Goal: Information Seeking & Learning: Learn about a topic

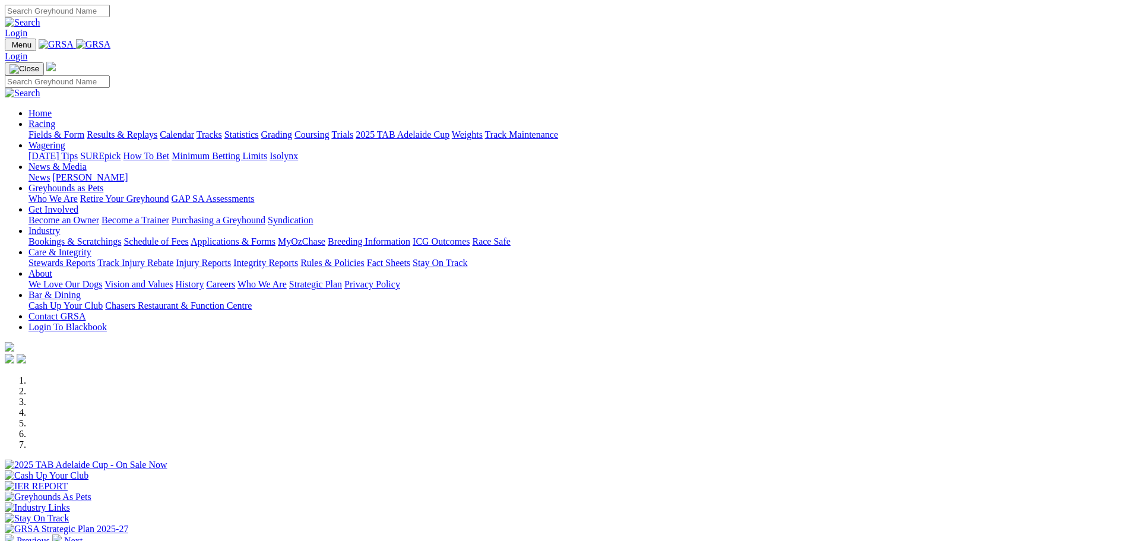
click at [55, 119] on link "Racing" at bounding box center [41, 124] width 27 height 10
click at [84, 129] on link "Fields & Form" at bounding box center [56, 134] width 56 height 10
